Goal: Contribute content

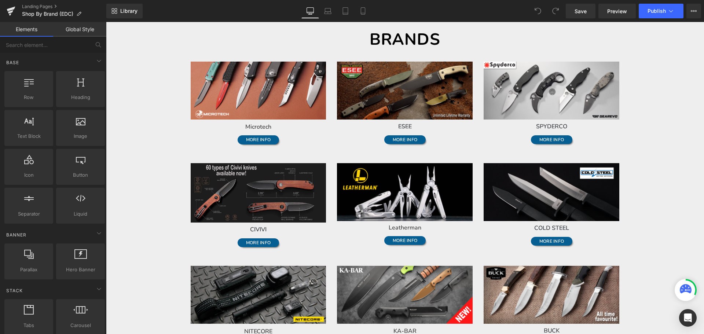
scroll to position [73, 0]
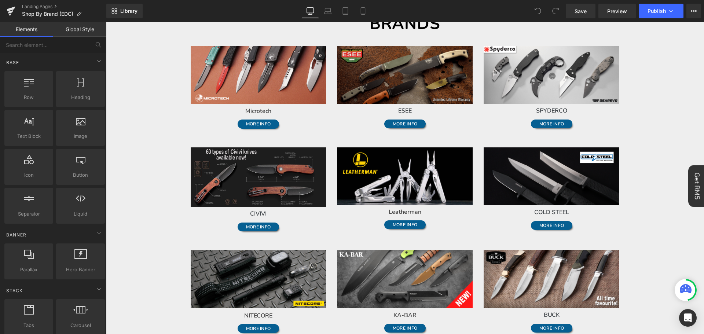
click at [287, 182] on img at bounding box center [259, 177] width 136 height 59
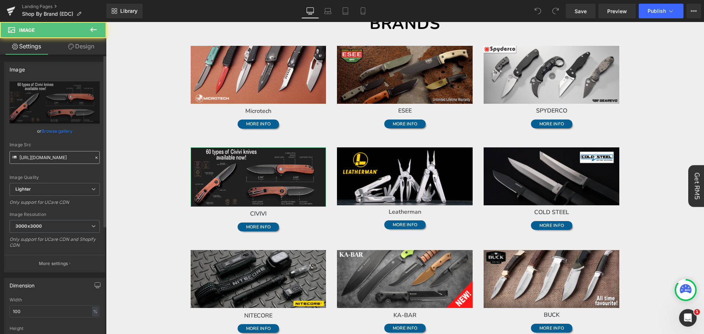
scroll to position [0, 0]
click at [47, 156] on input "[URL][DOMAIN_NAME]" at bounding box center [55, 157] width 90 height 13
paste input "[DOMAIN_NAME][URL]"
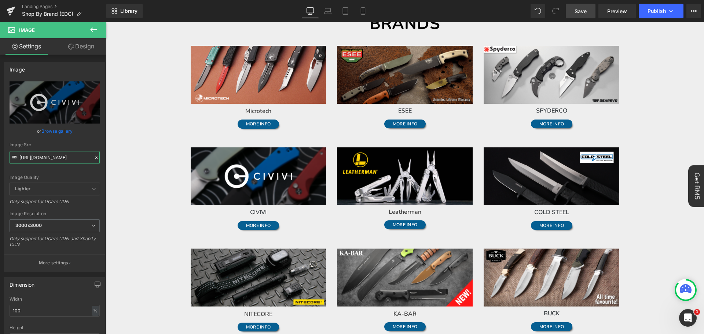
type input "[URL][DOMAIN_NAME]"
drag, startPoint x: 580, startPoint y: 12, endPoint x: 585, endPoint y: 0, distance: 13.4
click at [580, 12] on span "Save" at bounding box center [581, 11] width 12 height 8
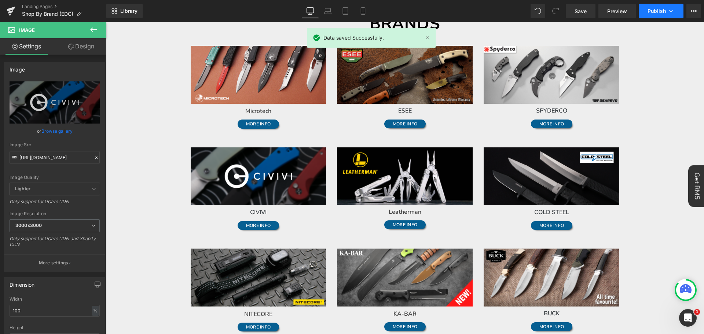
click at [670, 10] on icon at bounding box center [671, 10] width 7 height 7
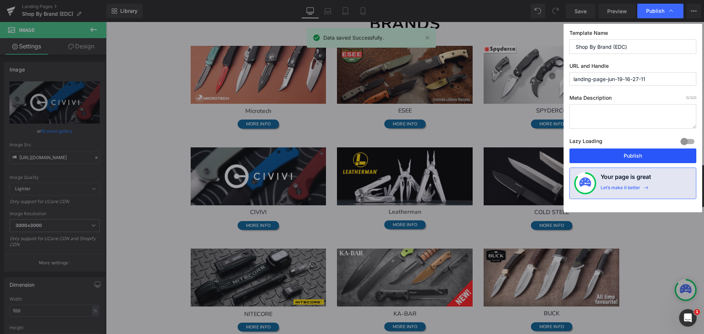
click at [659, 156] on button "Publish" at bounding box center [633, 156] width 127 height 15
